Goal: Task Accomplishment & Management: Use online tool/utility

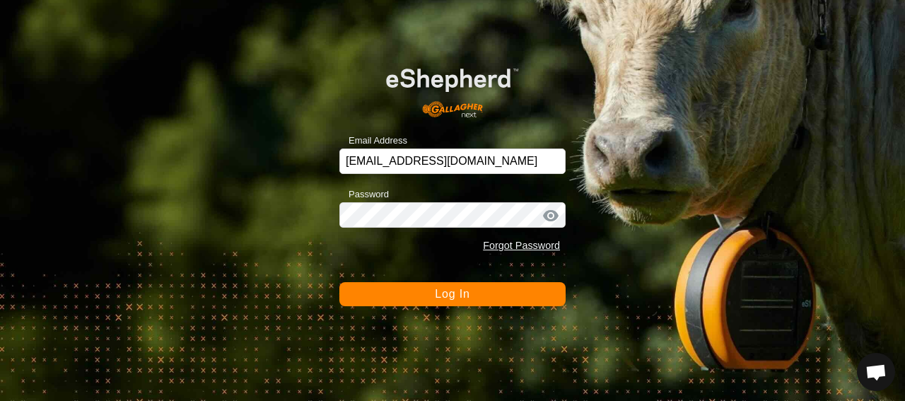
click at [481, 291] on button "Log In" at bounding box center [452, 294] width 226 height 24
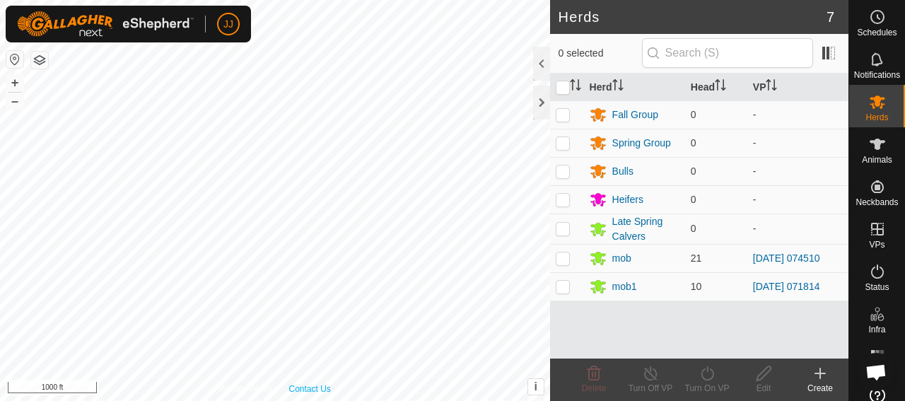
click at [330, 393] on div "Privacy Policy Contact Us + – ⇧ i This application includes HERE Maps. © 2024 H…" at bounding box center [275, 200] width 550 height 401
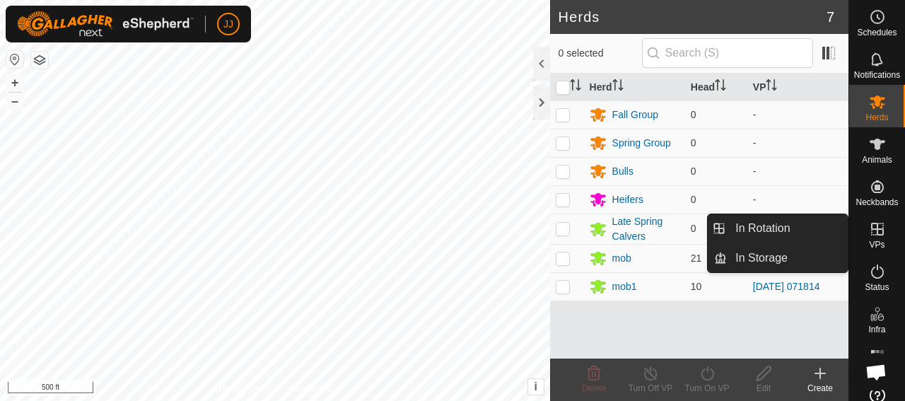
click at [874, 237] on icon at bounding box center [877, 229] width 17 height 17
click at [777, 232] on link "In Rotation" at bounding box center [787, 228] width 121 height 28
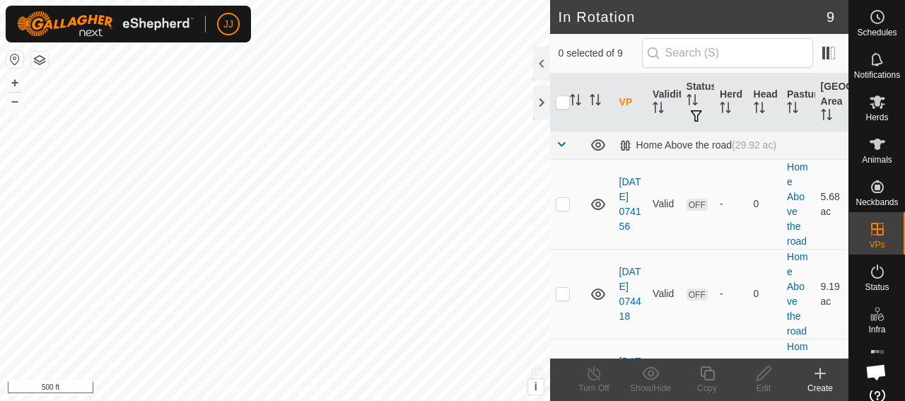
click at [816, 383] on div "Create" at bounding box center [820, 388] width 57 height 13
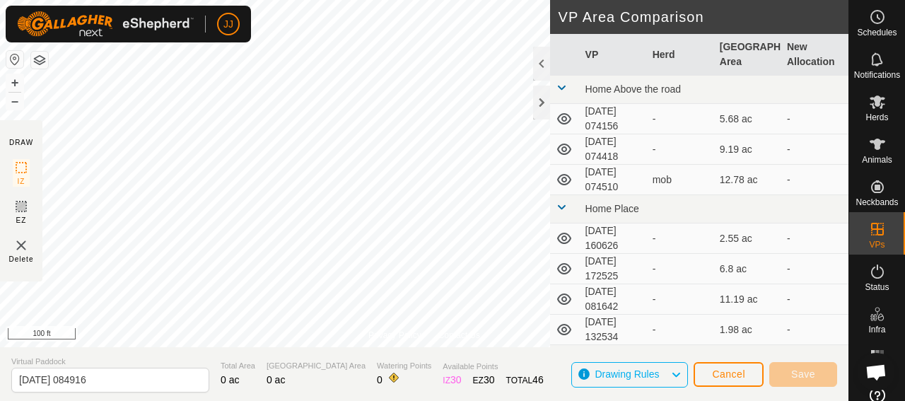
click at [305, 351] on div "Privacy Policy Contact Us + – ⇧ i This application includes HERE Maps. © 2024 H…" at bounding box center [424, 200] width 849 height 401
click at [430, 329] on div "Privacy Policy Contact Us + – ⇧ i This application includes HERE Maps. © 2024 H…" at bounding box center [424, 173] width 849 height 347
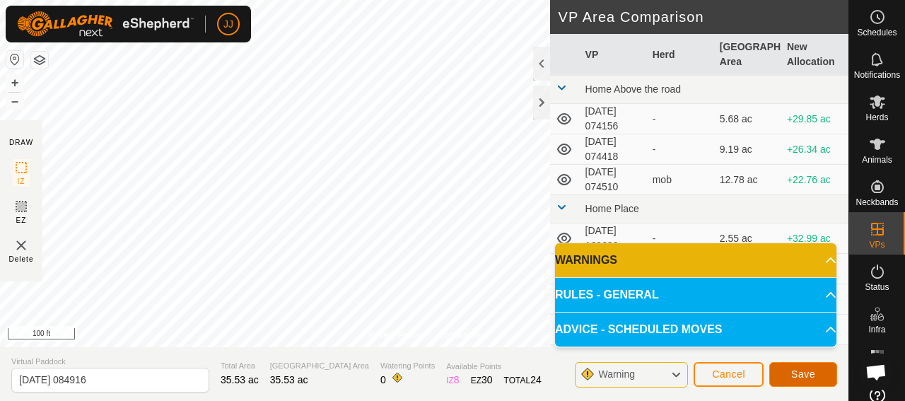
click at [808, 369] on span "Save" at bounding box center [803, 373] width 24 height 11
